Goal: Navigation & Orientation: Locate item on page

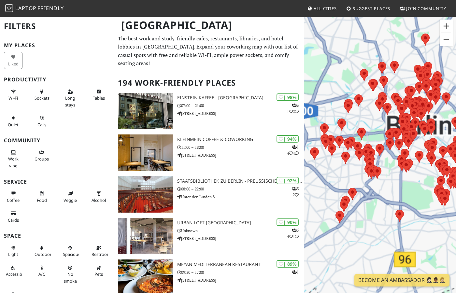
scroll to position [186, 0]
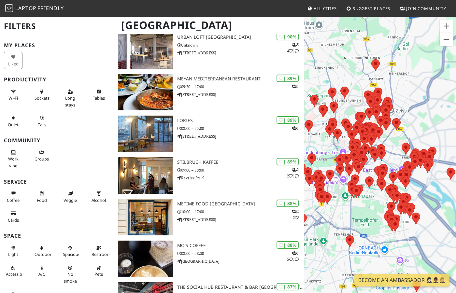
drag, startPoint x: 375, startPoint y: 117, endPoint x: 324, endPoint y: 144, distance: 57.7
click at [324, 144] on div at bounding box center [380, 162] width 152 height 293
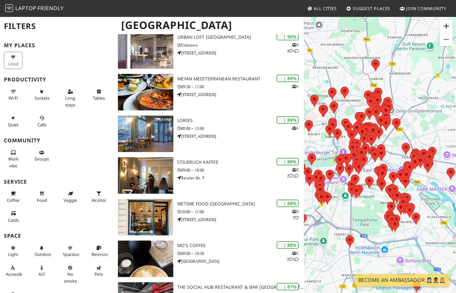
click at [447, 24] on button "Zoom in" at bounding box center [445, 26] width 13 height 13
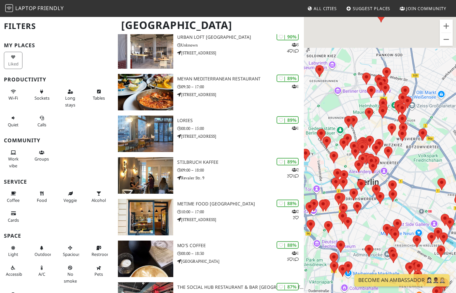
drag, startPoint x: 338, startPoint y: 134, endPoint x: 349, endPoint y: 176, distance: 43.9
click at [349, 176] on div at bounding box center [380, 162] width 152 height 293
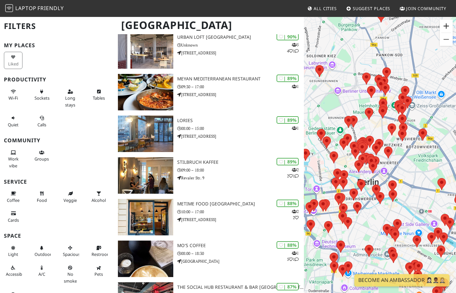
click at [447, 25] on button "Zoom in" at bounding box center [445, 26] width 13 height 13
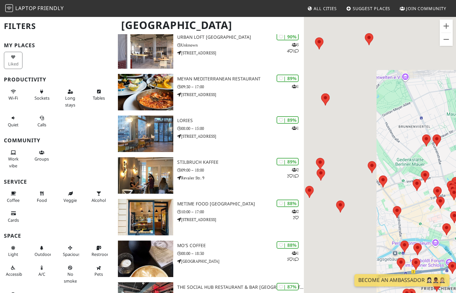
drag, startPoint x: 357, startPoint y: 85, endPoint x: 454, endPoint y: 133, distance: 108.0
click at [455, 140] on div at bounding box center [380, 162] width 152 height 293
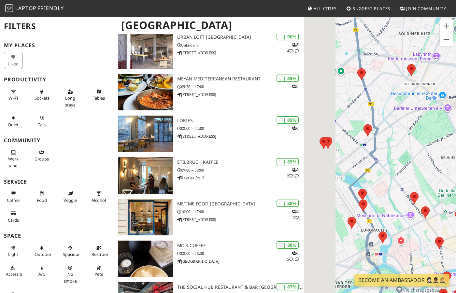
drag, startPoint x: 373, startPoint y: 94, endPoint x: 407, endPoint y: 126, distance: 46.7
click at [407, 126] on div at bounding box center [380, 162] width 152 height 293
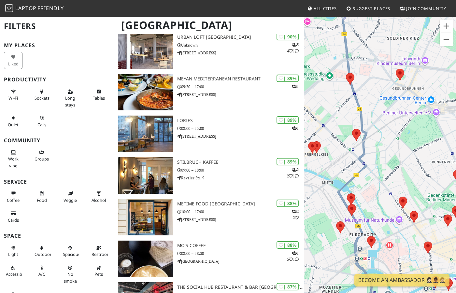
drag, startPoint x: 350, startPoint y: 109, endPoint x: 337, endPoint y: 115, distance: 13.8
click at [337, 115] on div at bounding box center [380, 162] width 152 height 293
click at [448, 21] on button "Zoom in" at bounding box center [445, 26] width 13 height 13
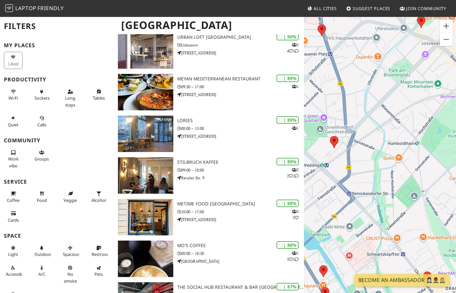
drag, startPoint x: 365, startPoint y: 65, endPoint x: 371, endPoint y: 104, distance: 40.0
click at [371, 104] on div at bounding box center [380, 162] width 152 height 293
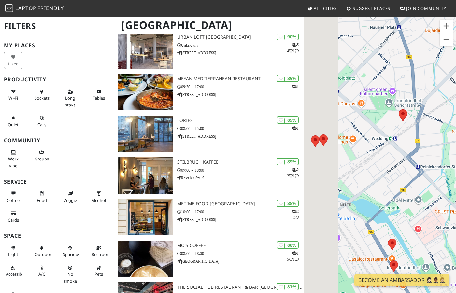
drag, startPoint x: 342, startPoint y: 167, endPoint x: 413, endPoint y: 119, distance: 85.4
click at [413, 119] on div at bounding box center [380, 162] width 152 height 293
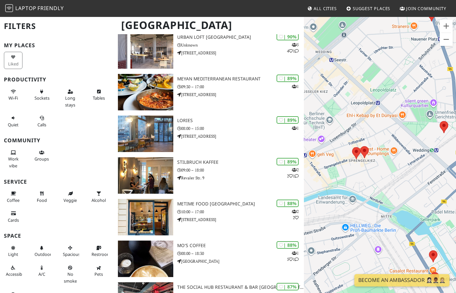
drag, startPoint x: 360, startPoint y: 160, endPoint x: 382, endPoint y: 187, distance: 34.7
click at [382, 187] on div at bounding box center [380, 162] width 152 height 293
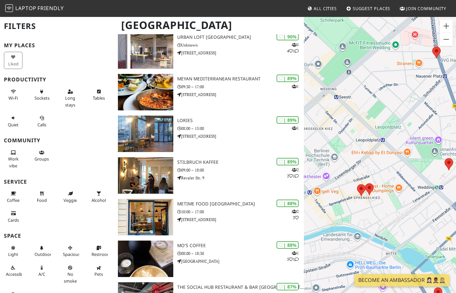
drag, startPoint x: 353, startPoint y: 142, endPoint x: 352, endPoint y: 167, distance: 25.1
click at [352, 167] on div at bounding box center [380, 162] width 152 height 293
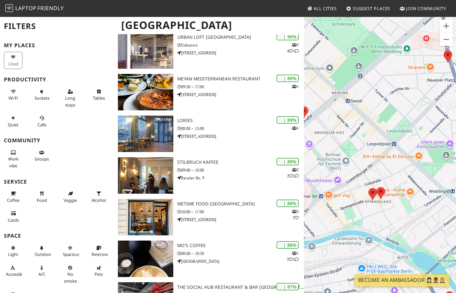
drag, startPoint x: 360, startPoint y: 171, endPoint x: 407, endPoint y: 90, distance: 94.1
click at [407, 90] on div at bounding box center [380, 162] width 152 height 293
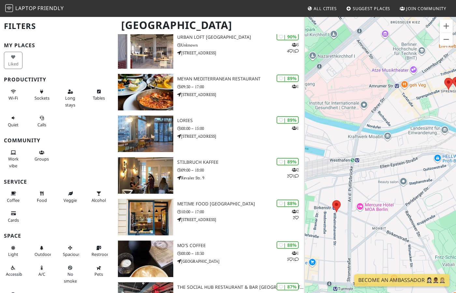
drag, startPoint x: 368, startPoint y: 179, endPoint x: 408, endPoint y: 141, distance: 54.6
click at [408, 141] on div at bounding box center [380, 162] width 152 height 293
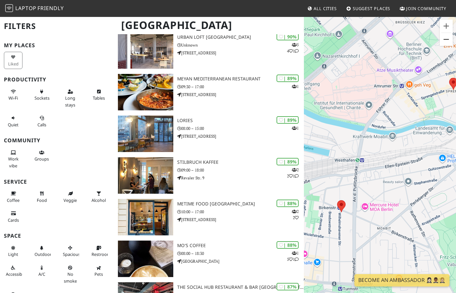
click at [447, 40] on button "Zoom out" at bounding box center [445, 39] width 13 height 13
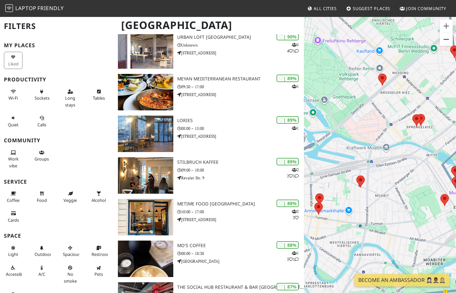
click at [446, 40] on button "Zoom out" at bounding box center [445, 39] width 13 height 13
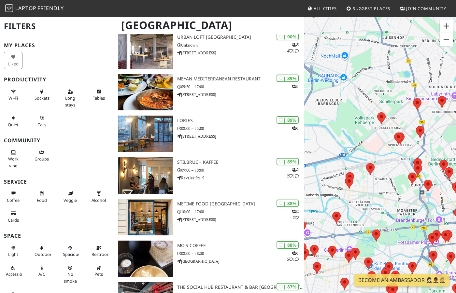
click at [447, 27] on button "Zoom in" at bounding box center [445, 26] width 13 height 13
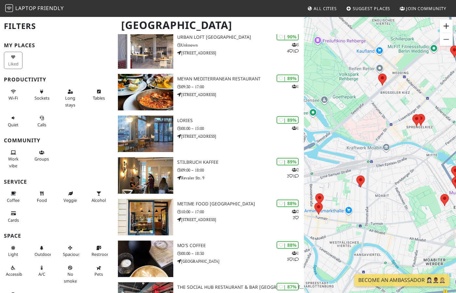
click at [446, 26] on button "Zoom in" at bounding box center [445, 26] width 13 height 13
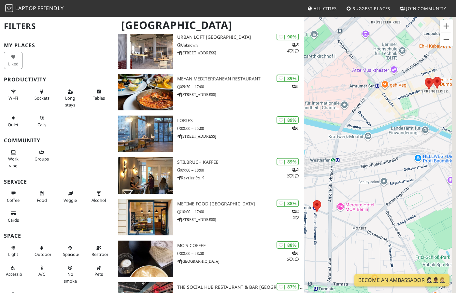
drag, startPoint x: 410, startPoint y: 124, endPoint x: 382, endPoint y: 124, distance: 28.0
click at [383, 124] on div at bounding box center [380, 162] width 152 height 293
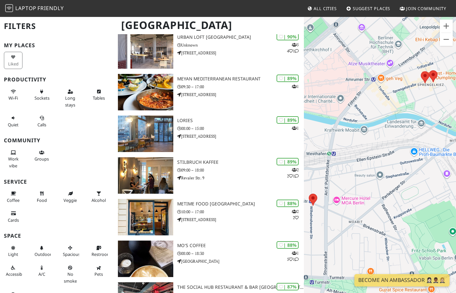
drag, startPoint x: 398, startPoint y: 115, endPoint x: 423, endPoint y: 108, distance: 25.9
click at [423, 108] on div at bounding box center [380, 162] width 152 height 293
